Goal: Task Accomplishment & Management: Manage account settings

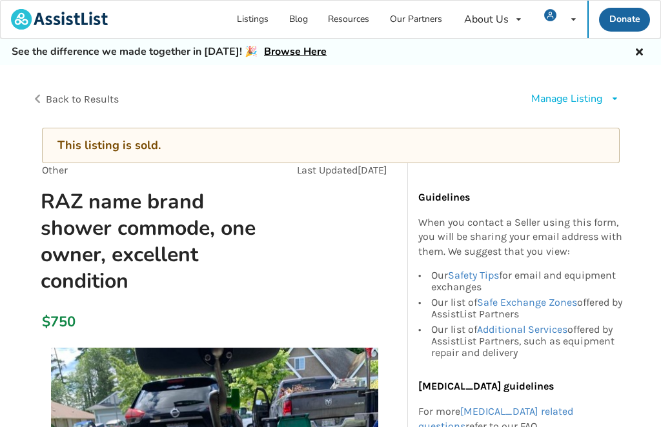
click at [610, 97] on icon at bounding box center [615, 99] width 10 height 8
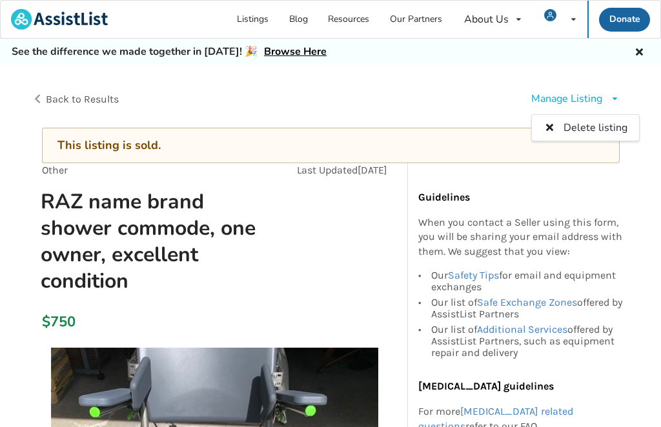
click at [467, 96] on div "Manage Listing Delete listing" at bounding box center [479, 99] width 299 height 36
click at [614, 102] on icon at bounding box center [615, 99] width 10 height 8
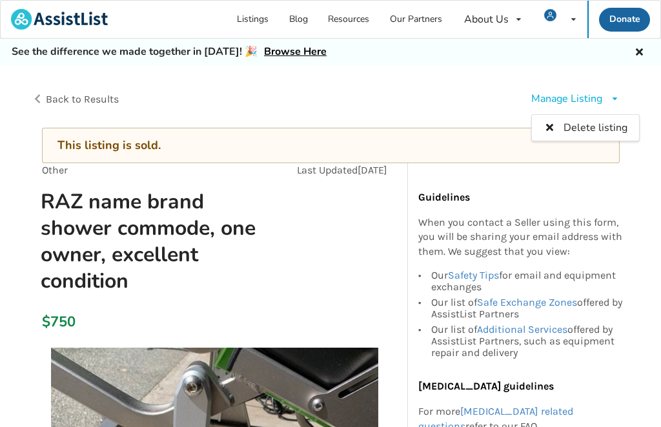
click at [618, 131] on span "Delete listing" at bounding box center [595, 128] width 64 height 14
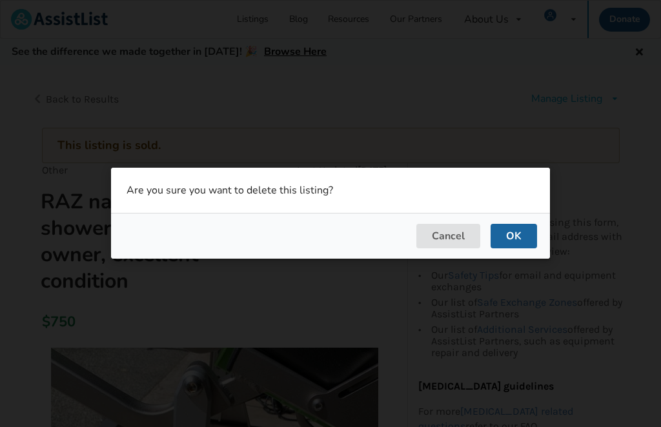
click at [521, 239] on button "OK" at bounding box center [513, 237] width 46 height 25
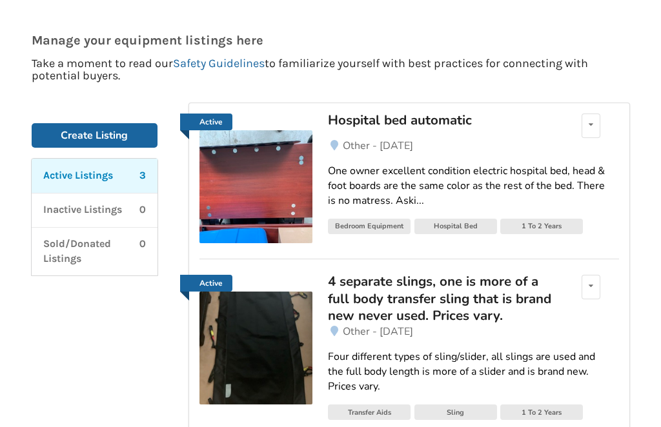
scroll to position [96, 0]
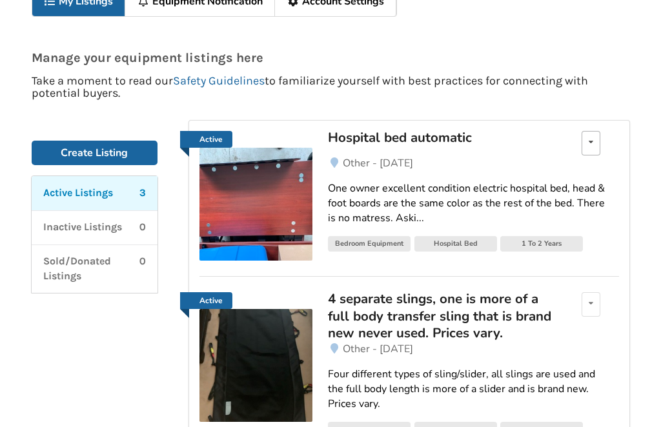
click at [589, 145] on icon at bounding box center [591, 142] width 5 height 8
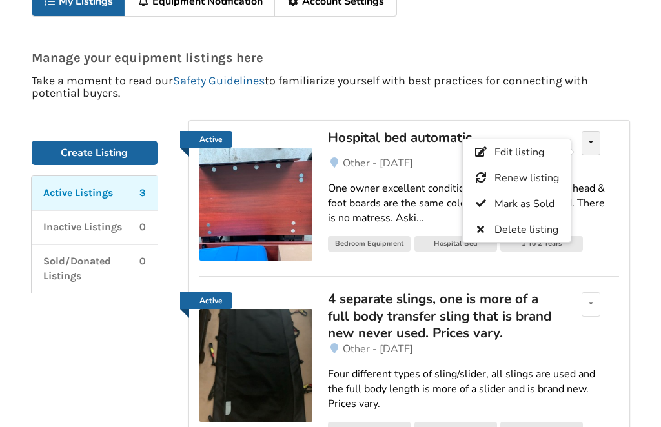
click at [576, 82] on p "Take a moment to read our Safety Guidelines to familiarize yourself with best p…" at bounding box center [331, 87] width 598 height 25
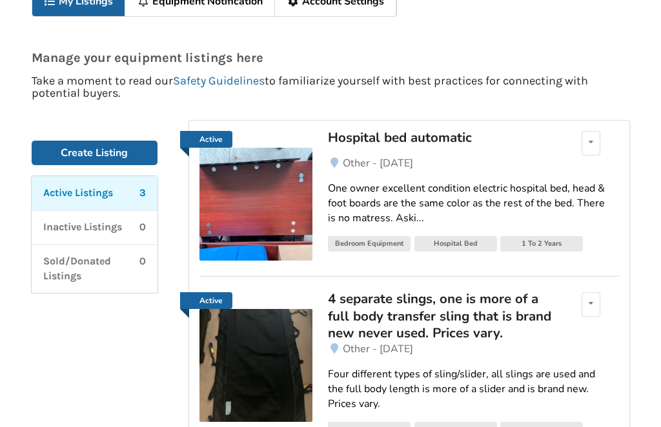
click at [530, 174] on link "One owner excellent condition electric hospital bed, head & foot boards are the…" at bounding box center [473, 203] width 290 height 65
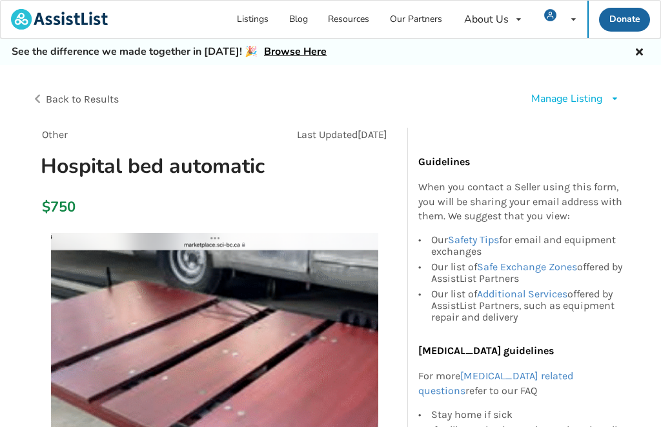
click at [267, 18] on link "Listings" at bounding box center [253, 19] width 52 height 37
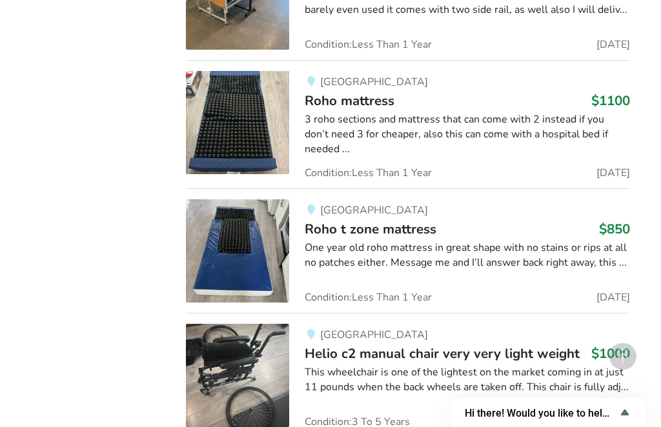
scroll to position [3884, 0]
